Goal: Check status: Check status

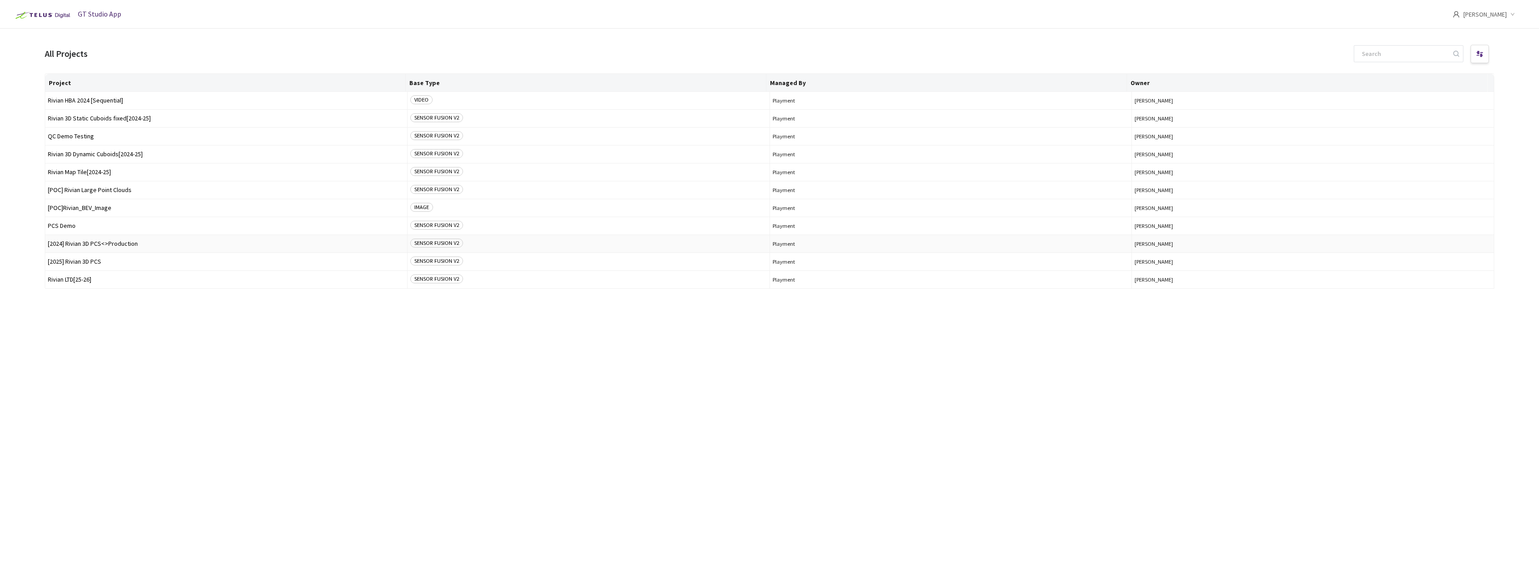
click at [128, 249] on td "[2024] Rivian 3D PCS<>Production" at bounding box center [226, 244] width 362 height 18
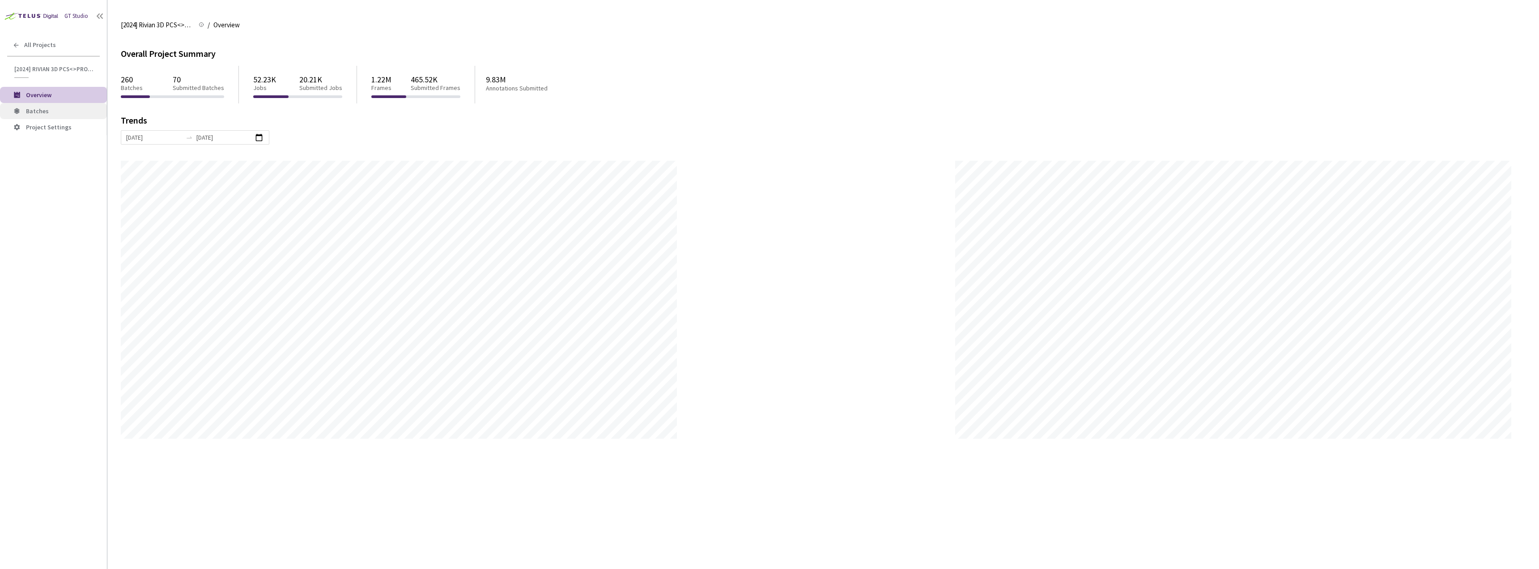
scroll to position [569, 1539]
click at [58, 116] on li "Batches" at bounding box center [53, 111] width 107 height 16
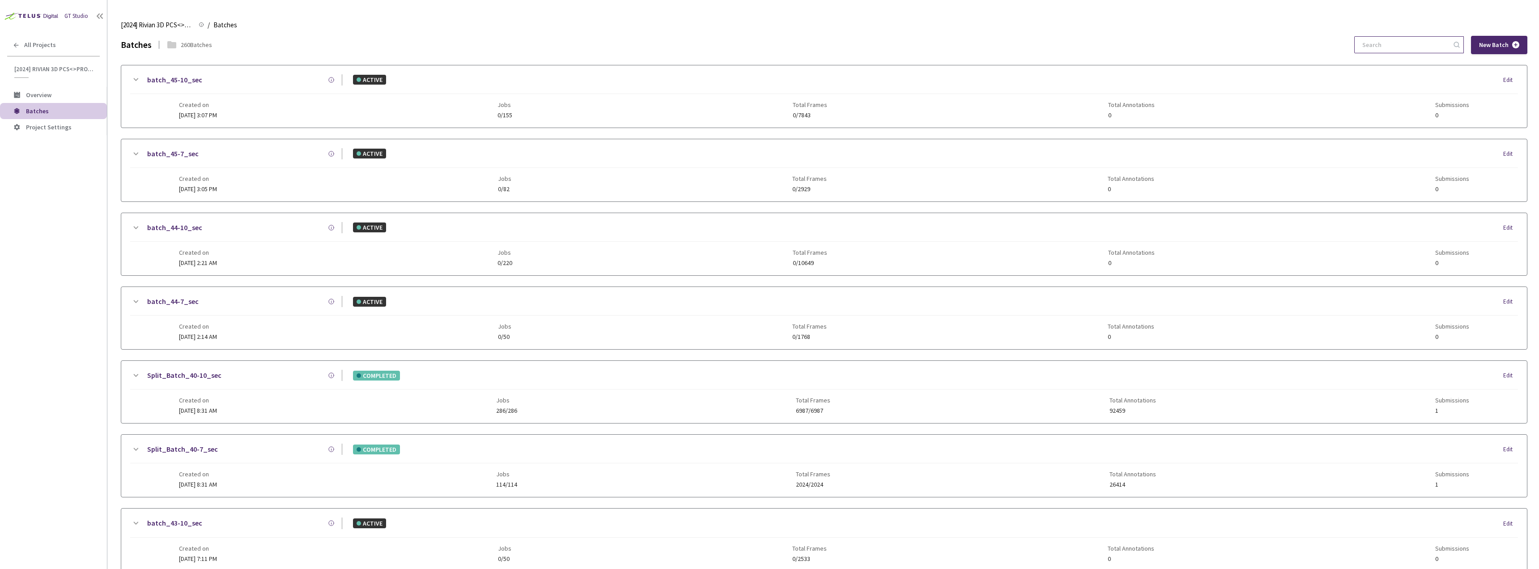
click at [1383, 51] on input at bounding box center [1404, 45] width 95 height 16
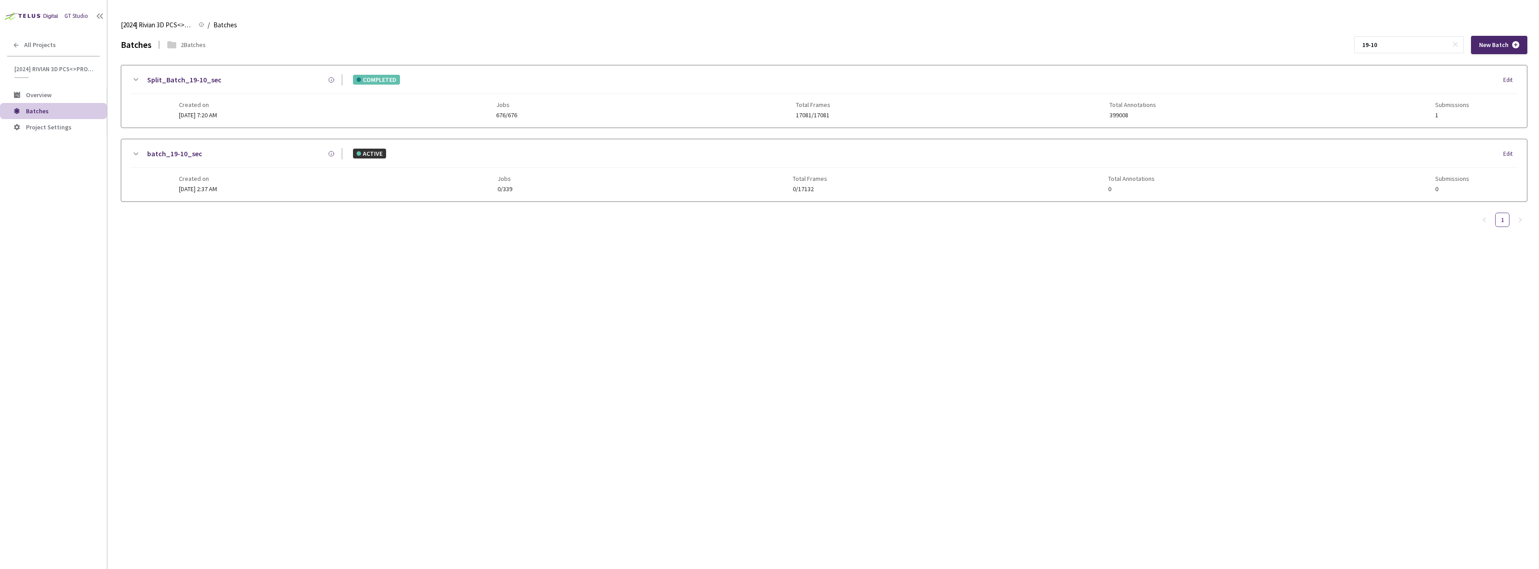
type input "19-10"
click at [173, 87] on div "Split_Batch_19-10_sec COMPLETED Edit" at bounding box center [824, 84] width 1388 height 20
click at [176, 82] on link "Split_Batch_19-10_sec" at bounding box center [184, 79] width 74 height 11
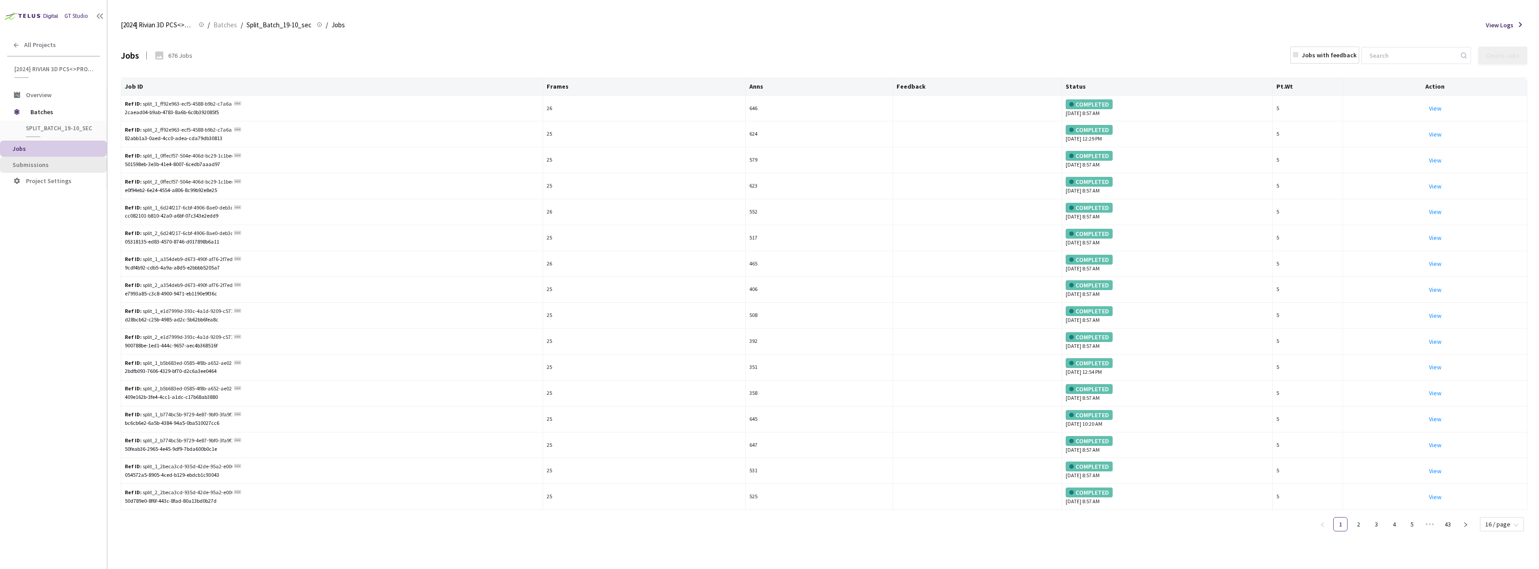
click at [84, 161] on span "Submissions" at bounding box center [56, 165] width 87 height 8
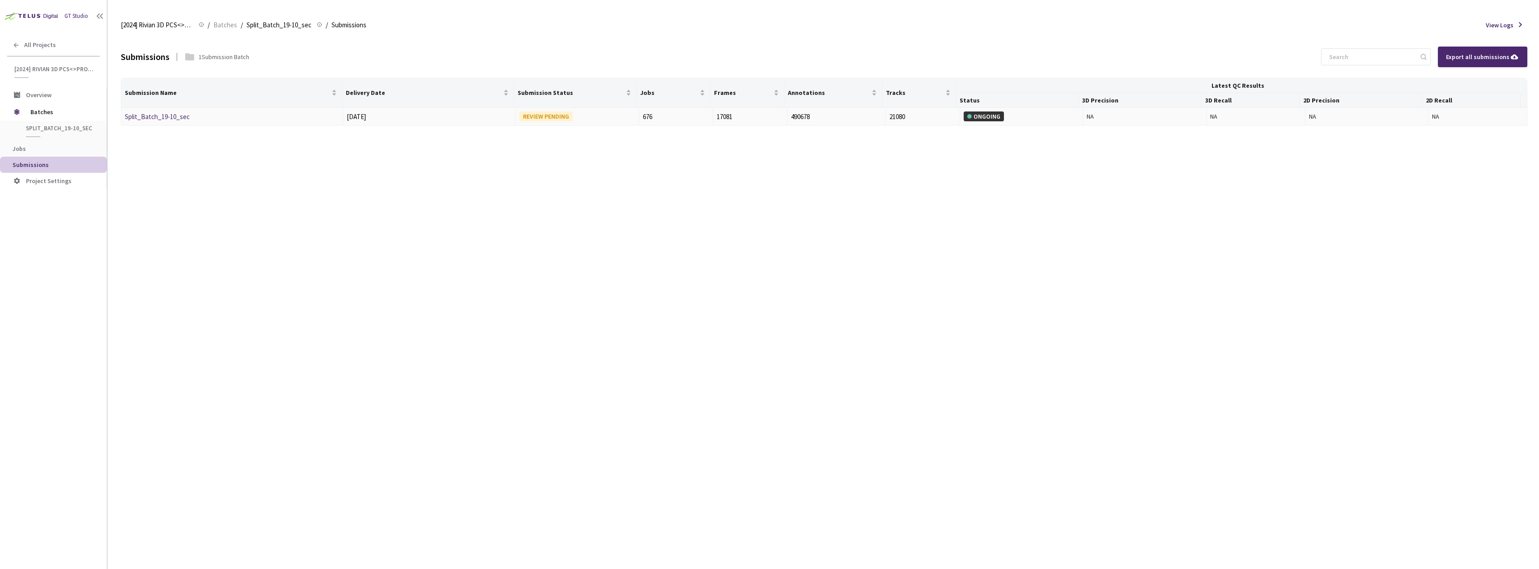
click at [167, 115] on link "Split_Batch_19-10_sec" at bounding box center [157, 116] width 65 height 9
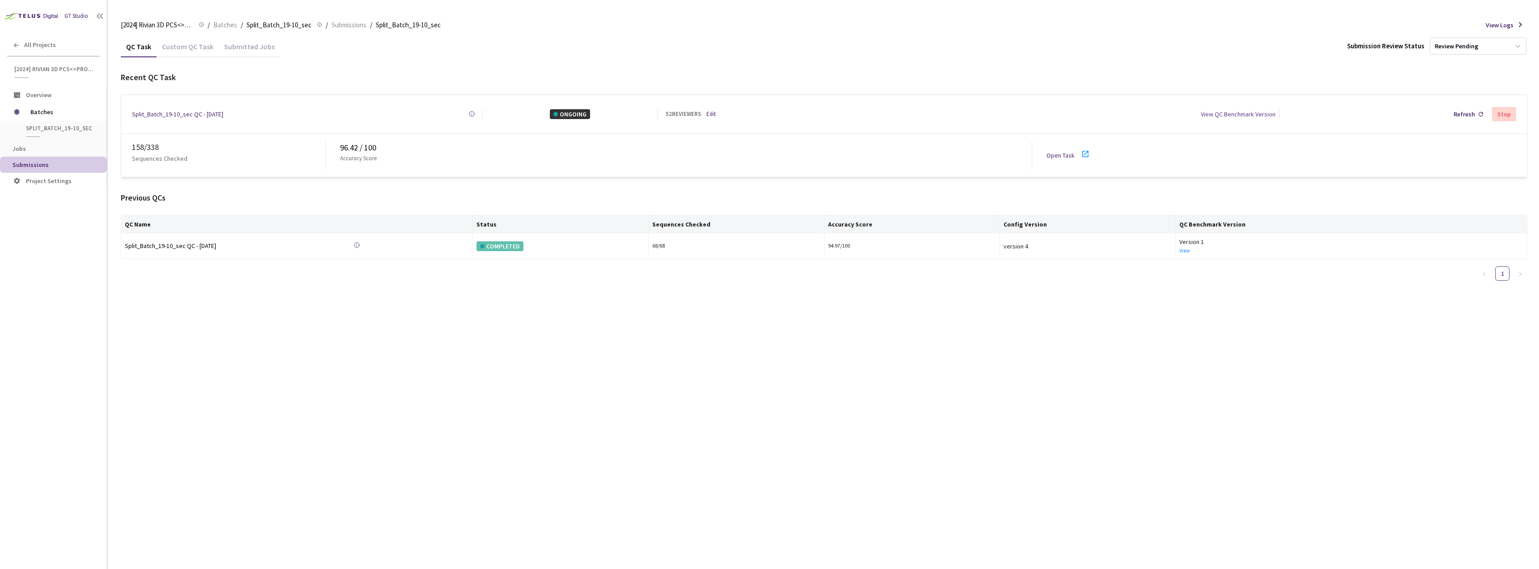
click at [1080, 152] on icon at bounding box center [1085, 154] width 11 height 11
